Goal: Information Seeking & Learning: Learn about a topic

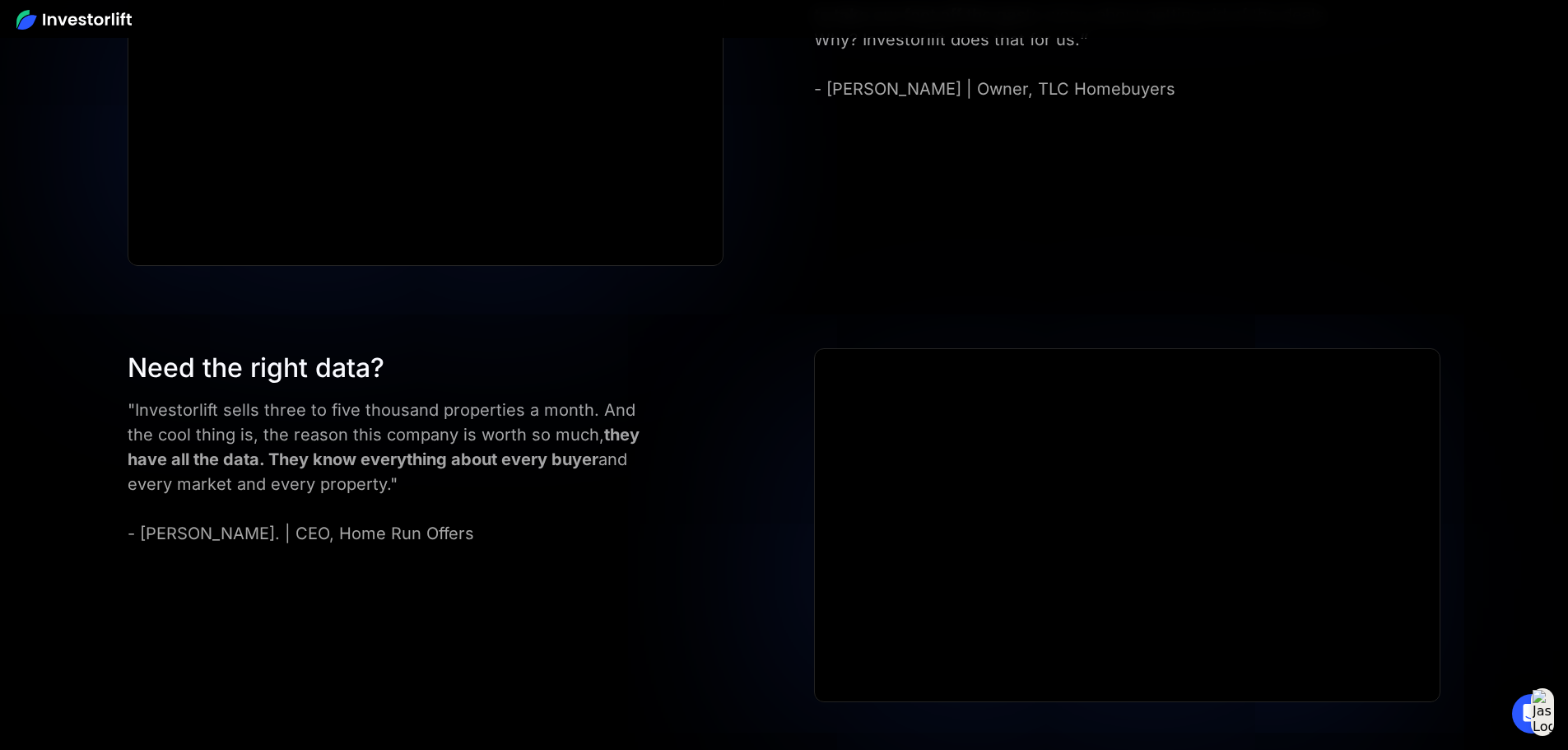
scroll to position [6626, 0]
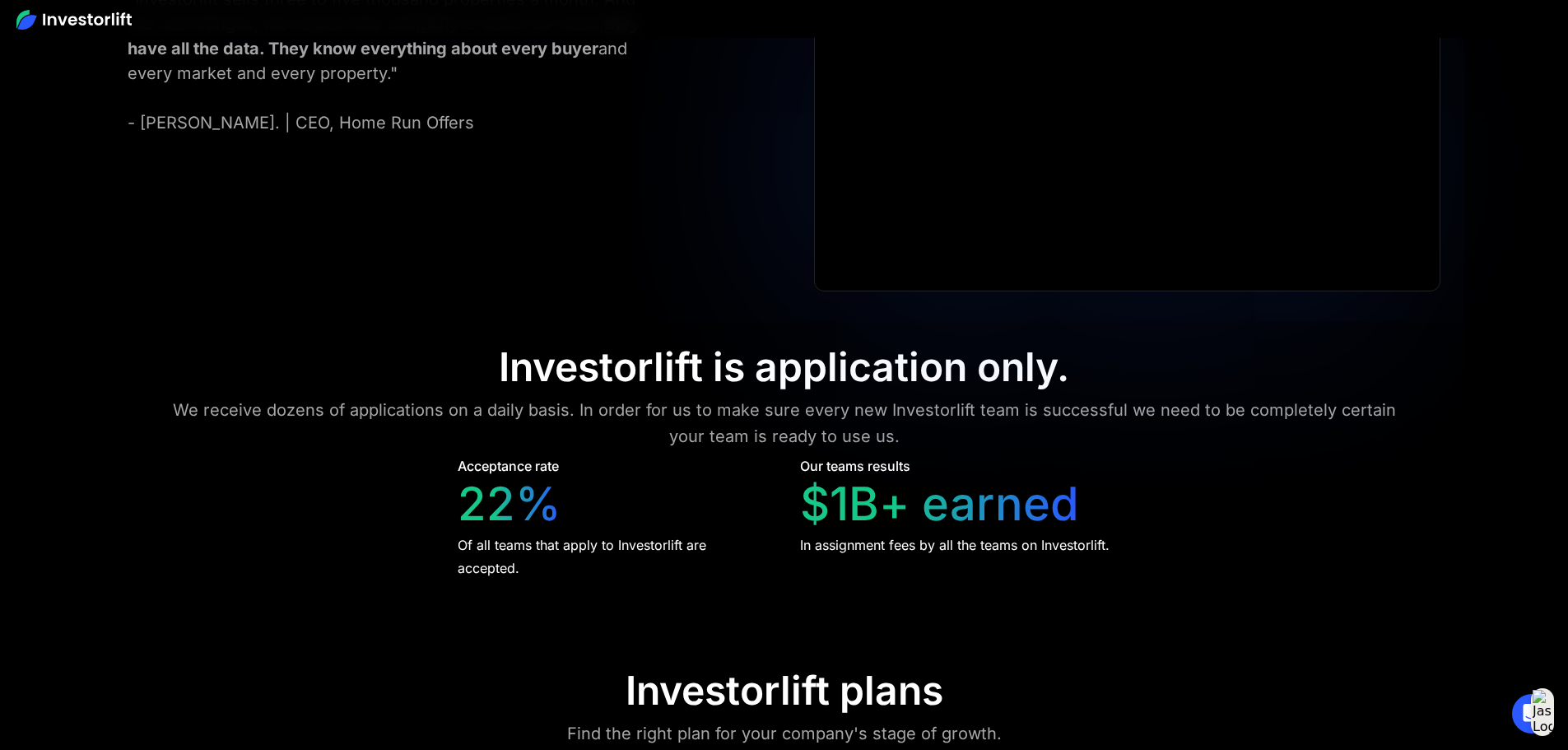
scroll to position [6791, 0]
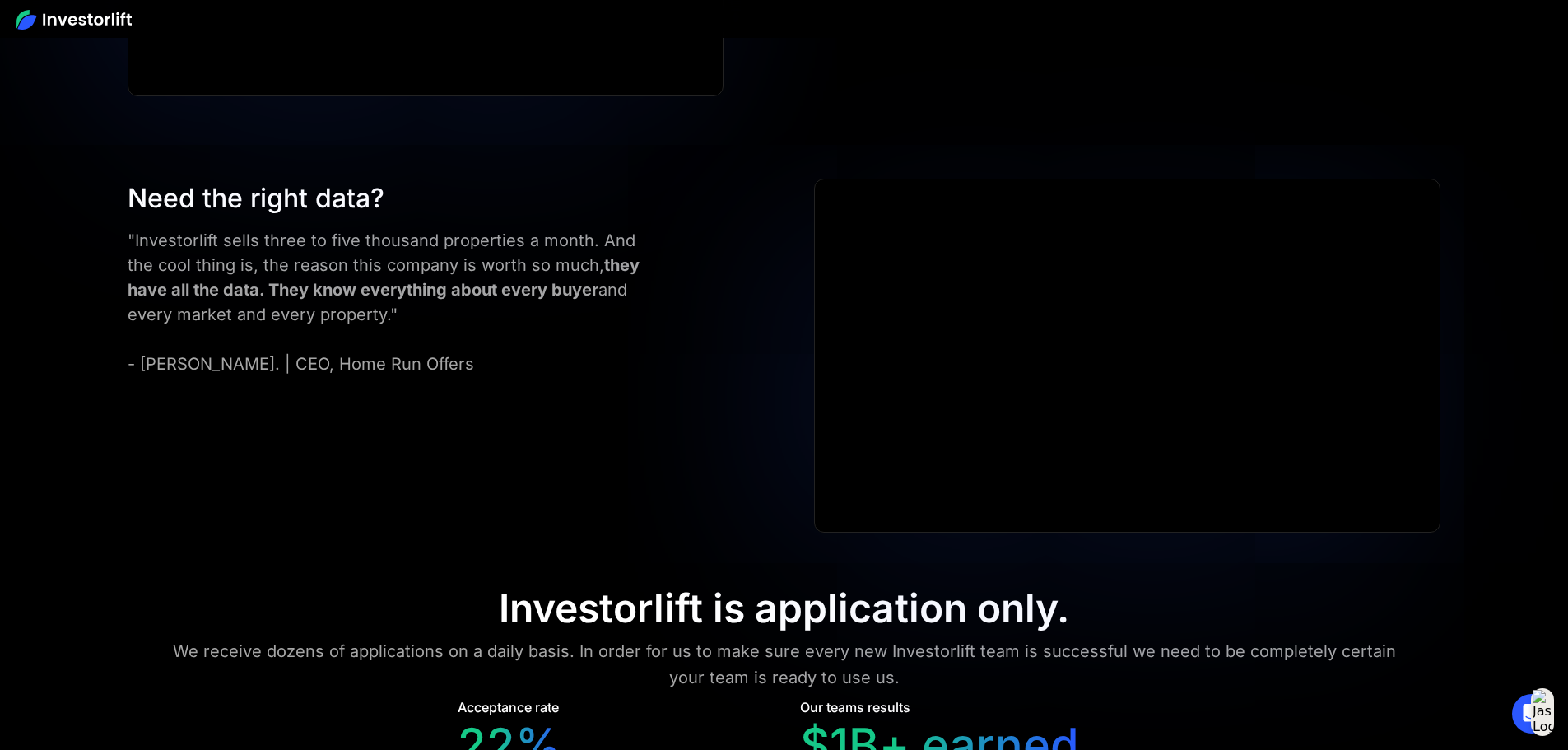
scroll to position [6587, 0]
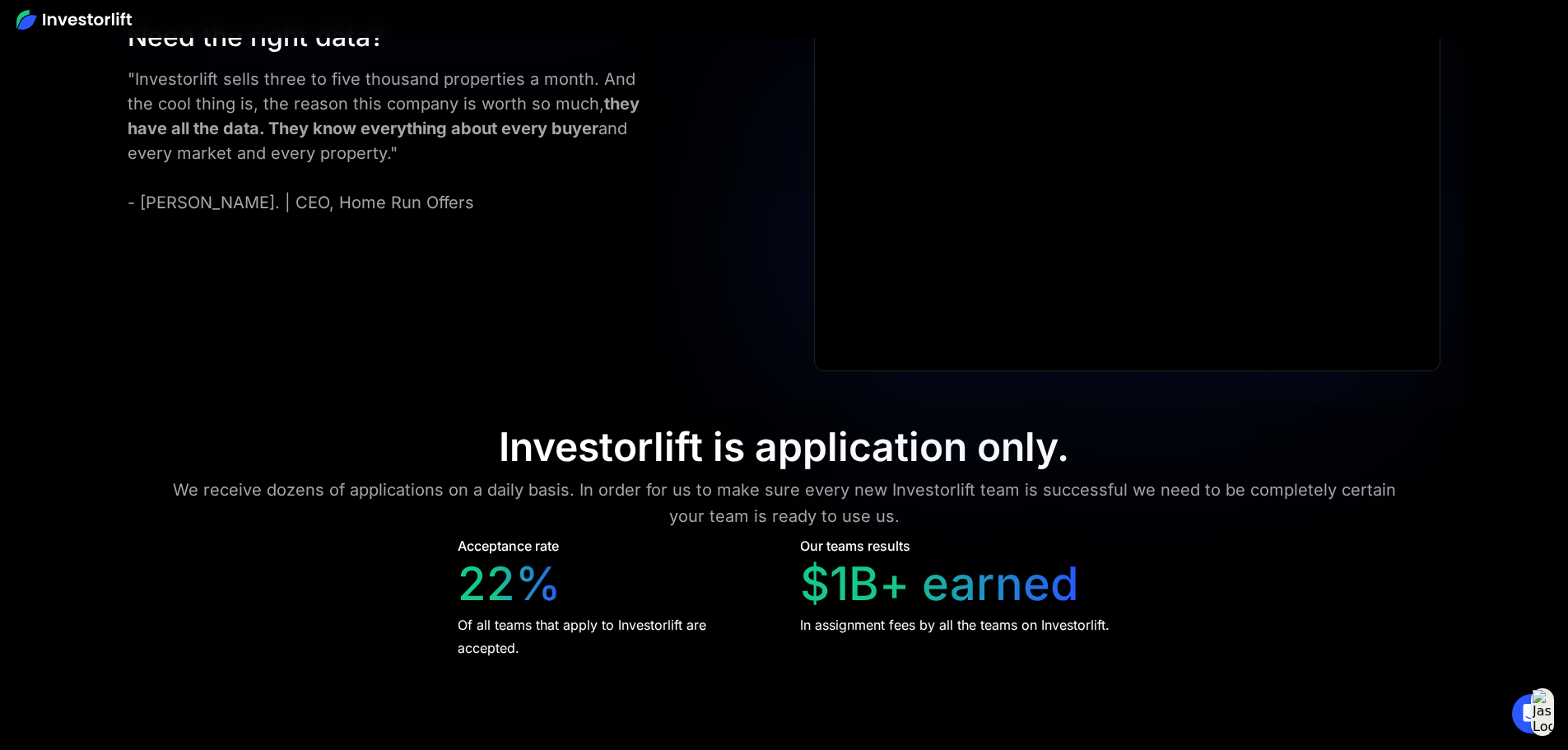
scroll to position [6709, 0]
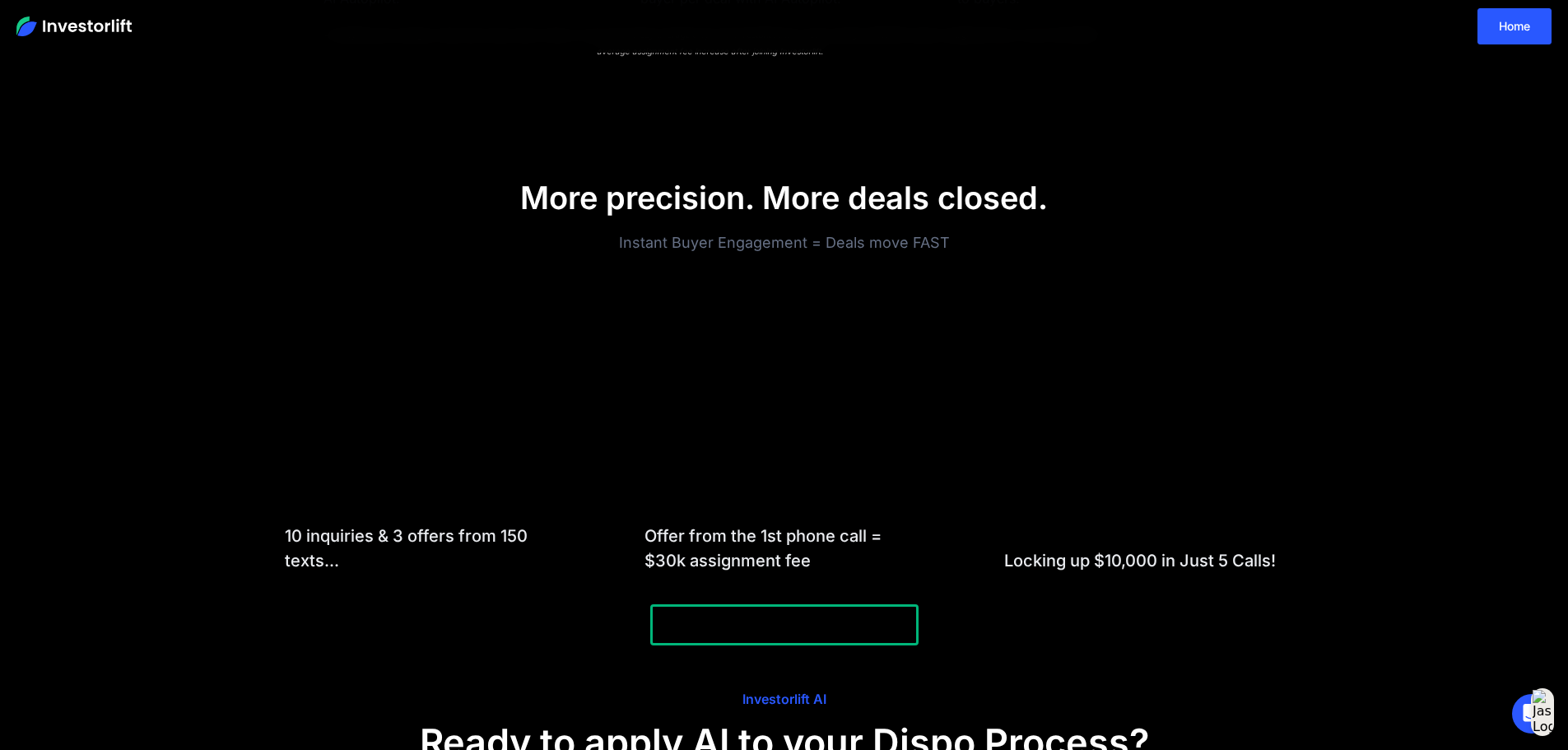
scroll to position [1565, 0]
